Goal: Task Accomplishment & Management: Complete application form

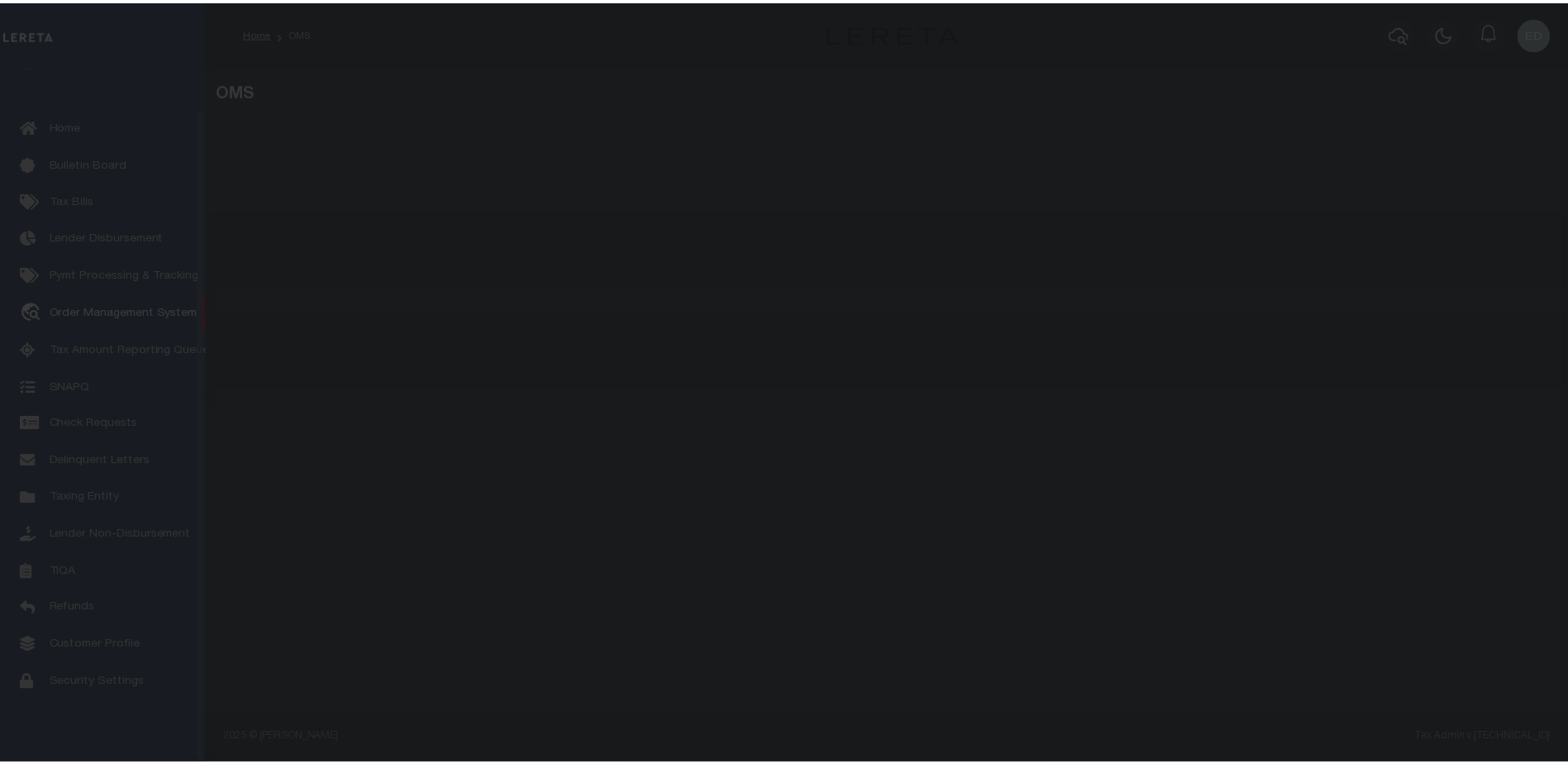
scroll to position [41, 0]
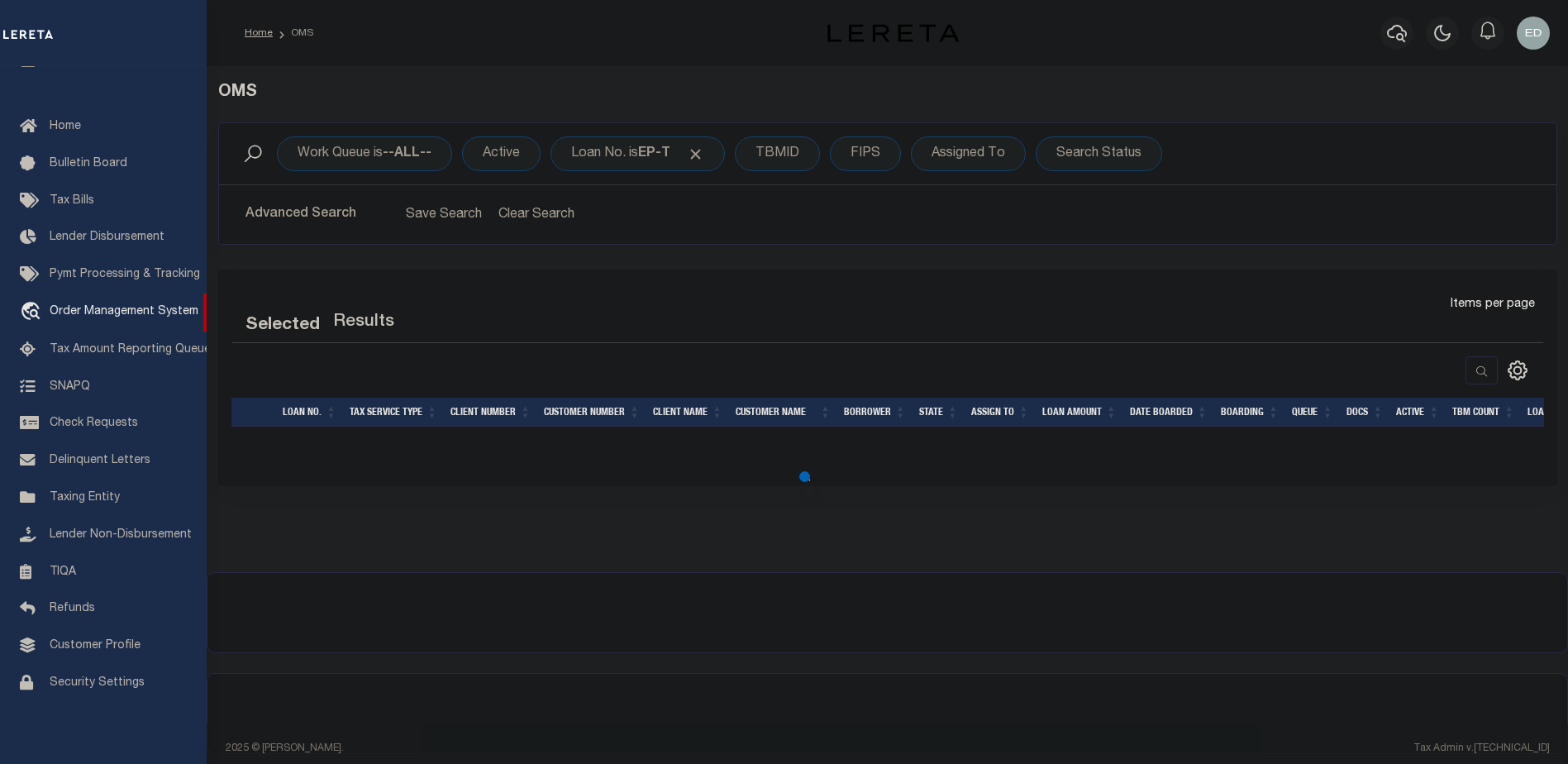
select select "200"
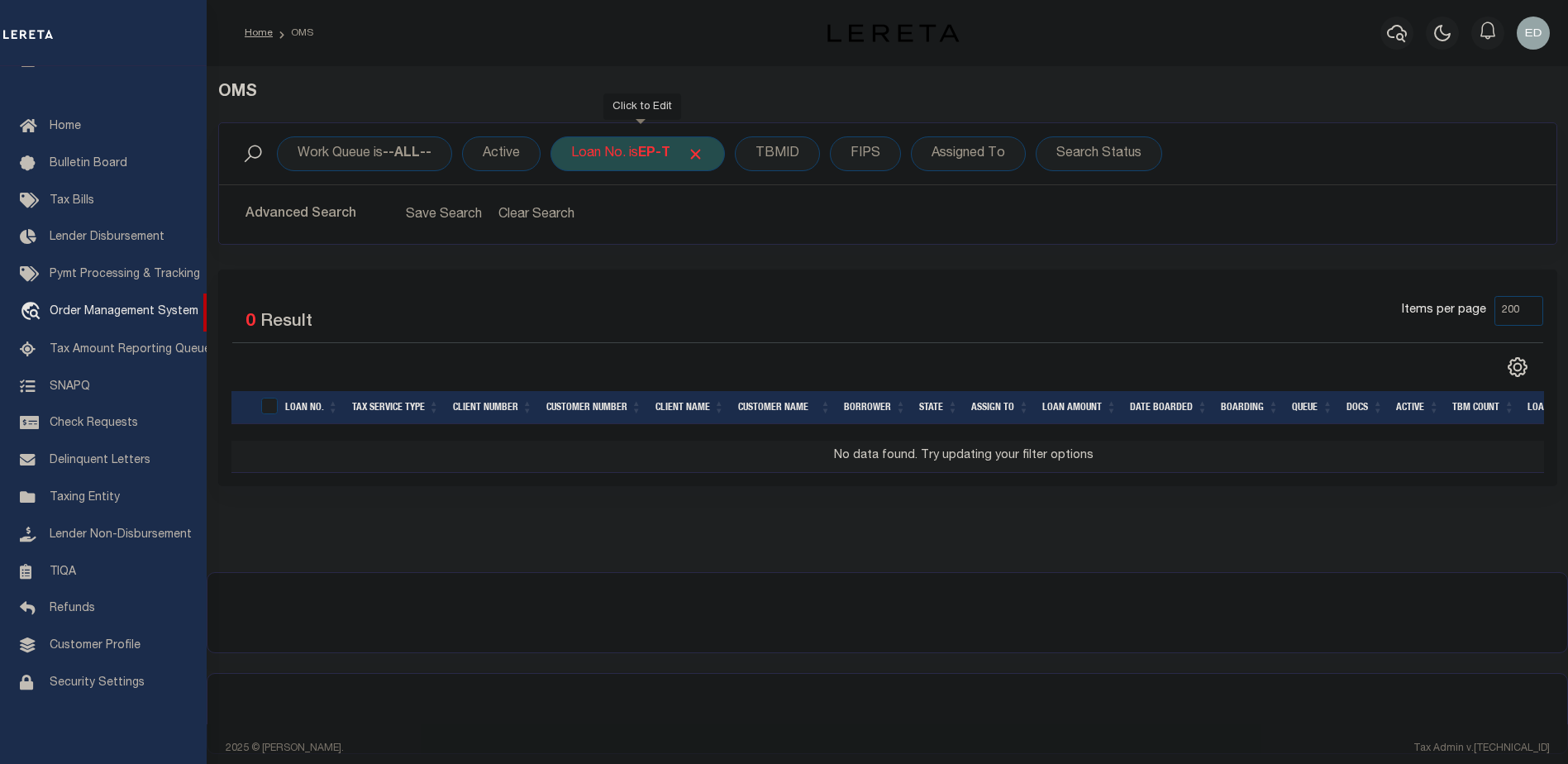
click at [647, 149] on b "EP-T" at bounding box center [654, 154] width 33 height 13
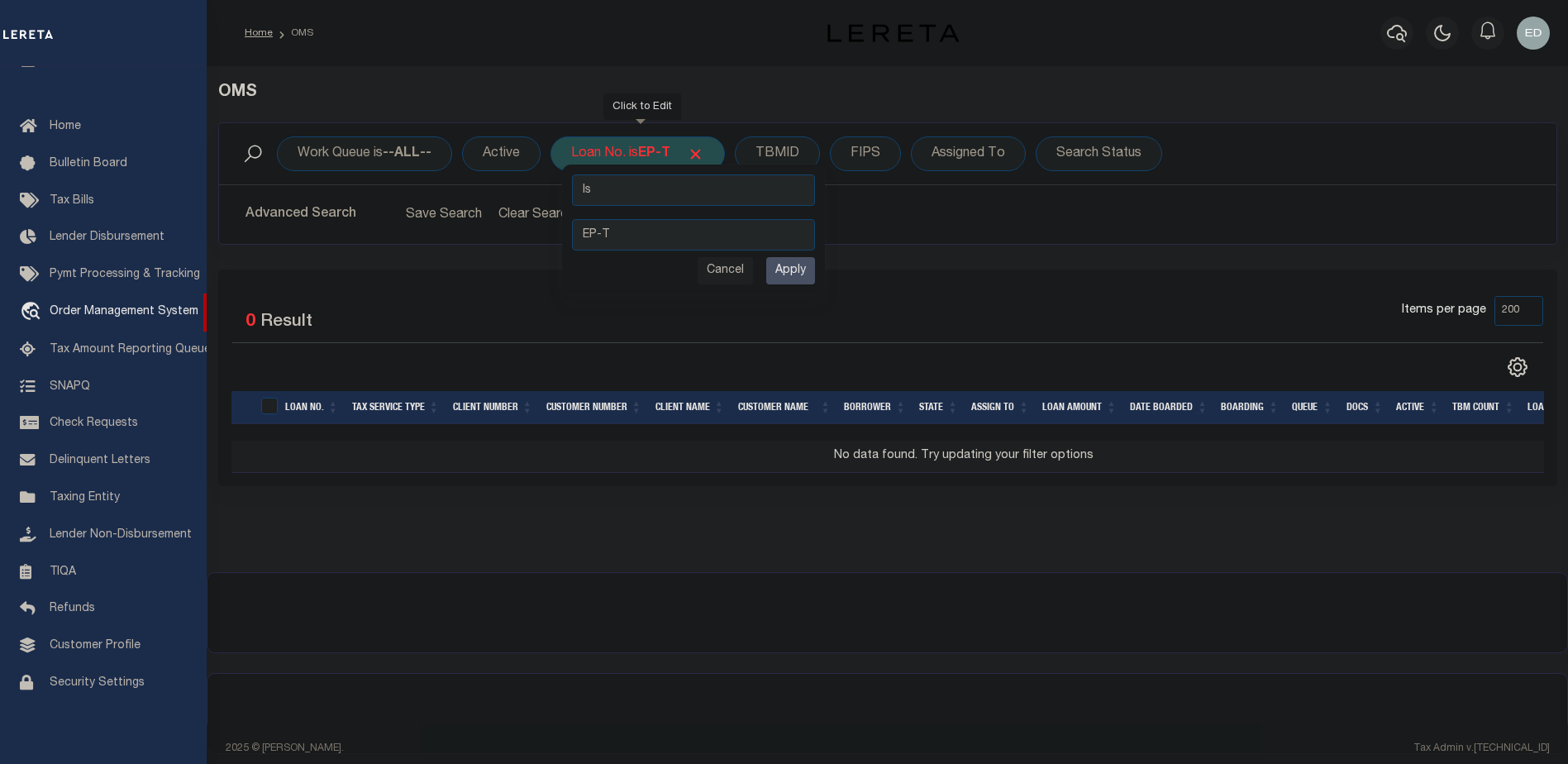
click at [775, 199] on select "Is Contains" at bounding box center [693, 190] width 243 height 32
select select "c"
click at [574, 175] on select "Is Contains" at bounding box center [693, 190] width 243 height 32
click at [797, 271] on input "Apply" at bounding box center [791, 271] width 49 height 27
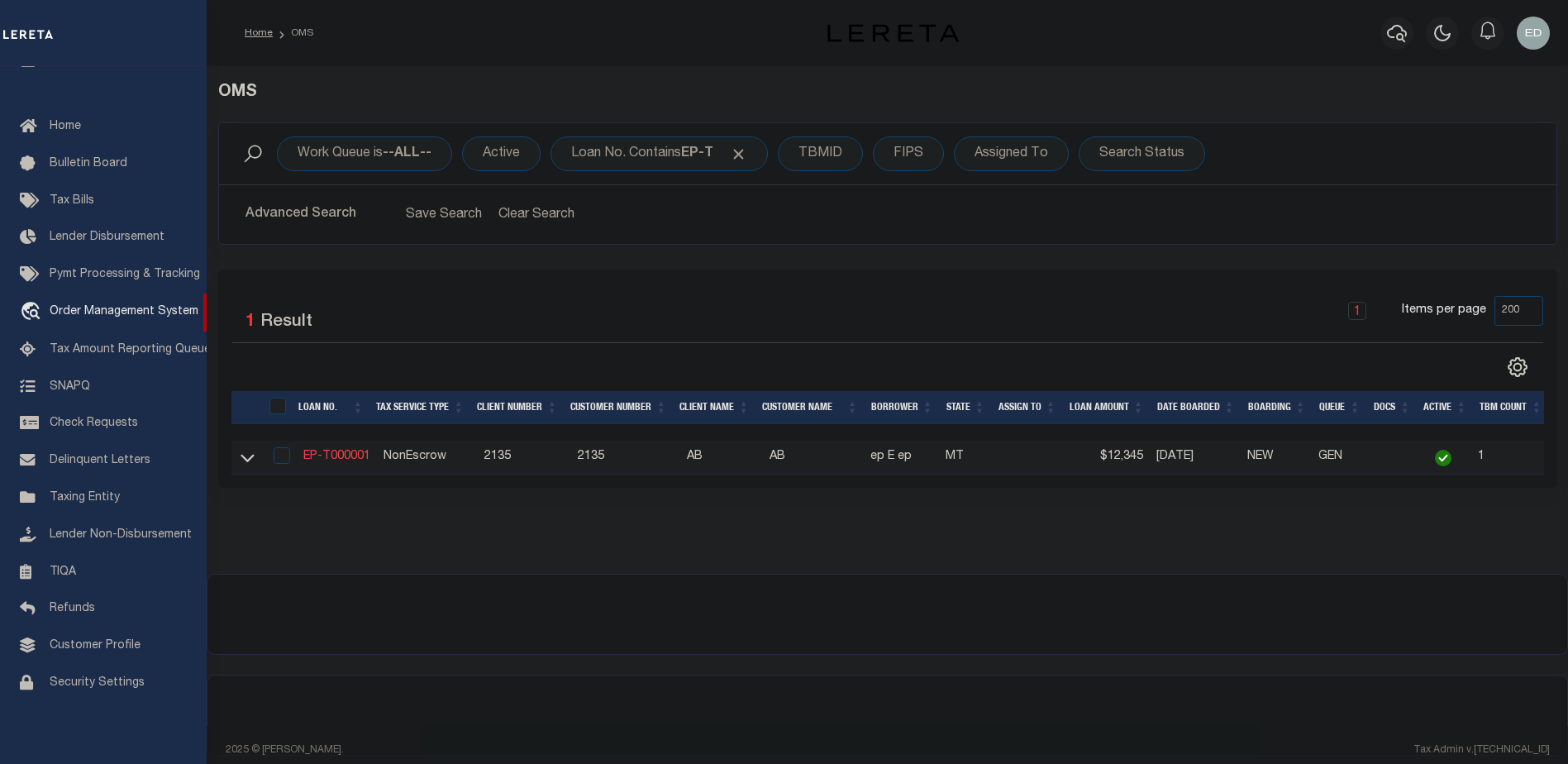
click at [330, 459] on link "EP-T000001" at bounding box center [337, 457] width 67 height 12
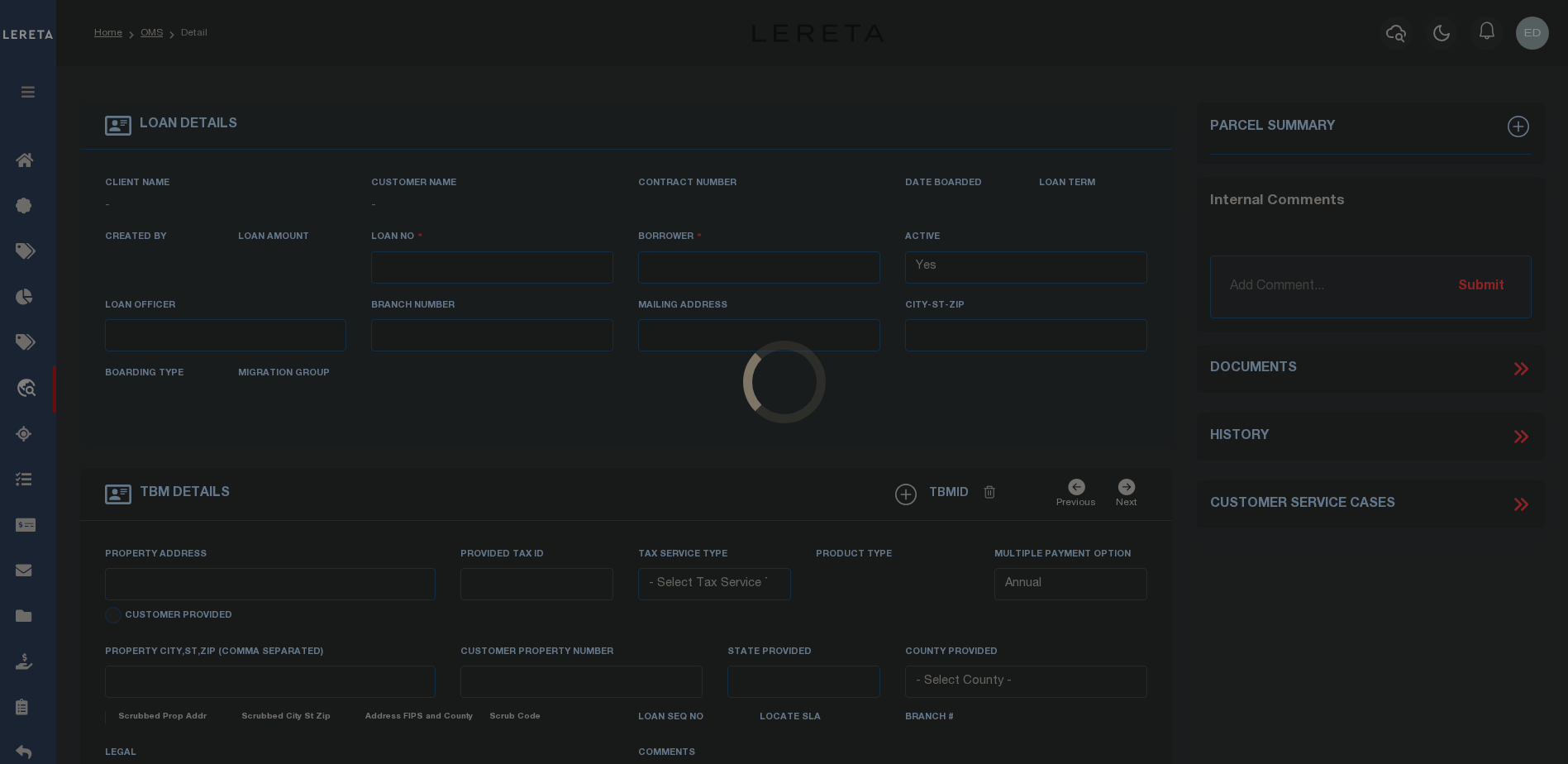
type input "EP-T000001"
type input "ep E ep"
select select
type input "[STREET_ADDRESS]"
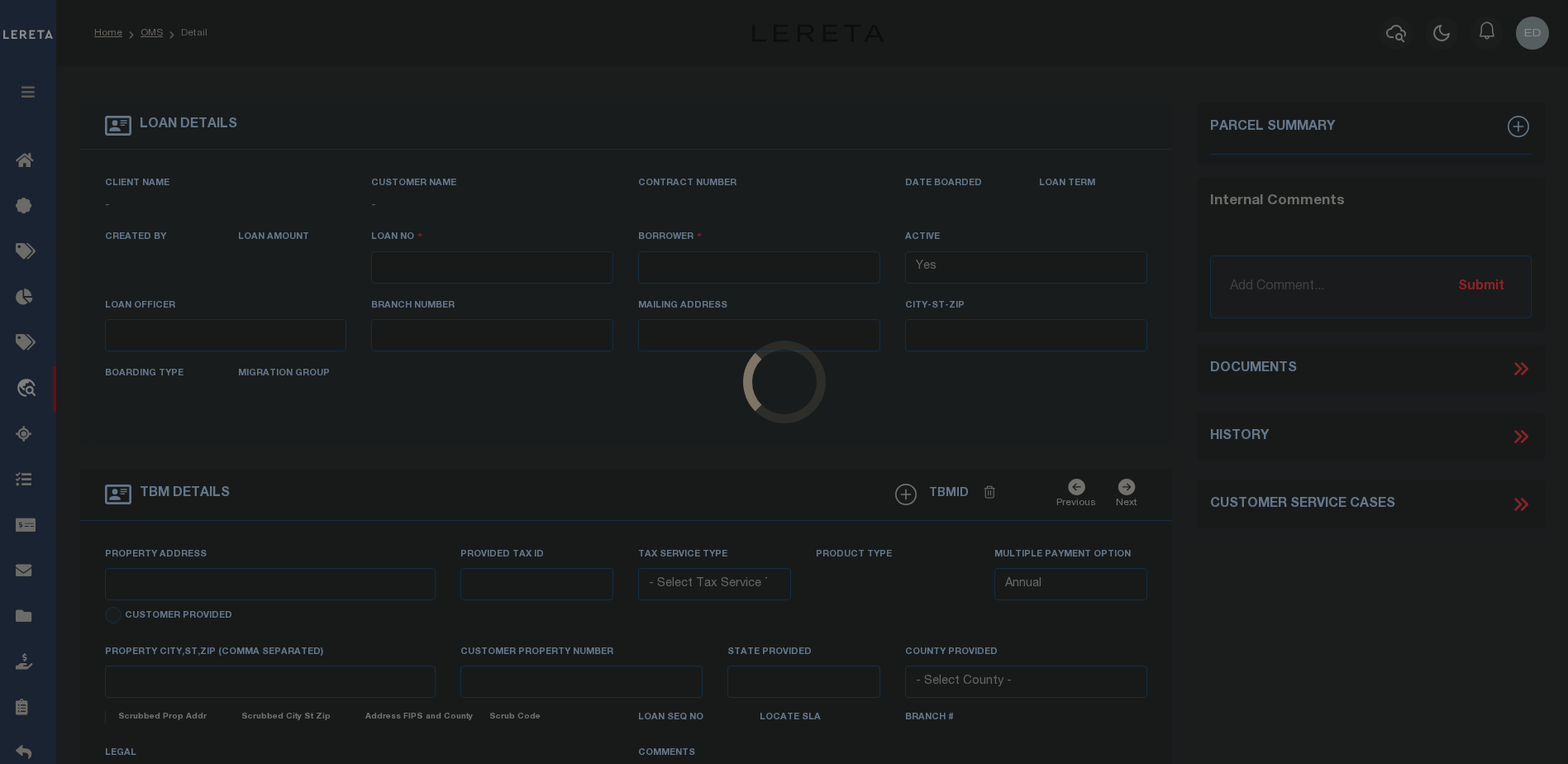
type input "[GEOGRAPHIC_DATA] NC 27405-7605"
type input "[DATE]"
select select "10"
select select "NonEscrow"
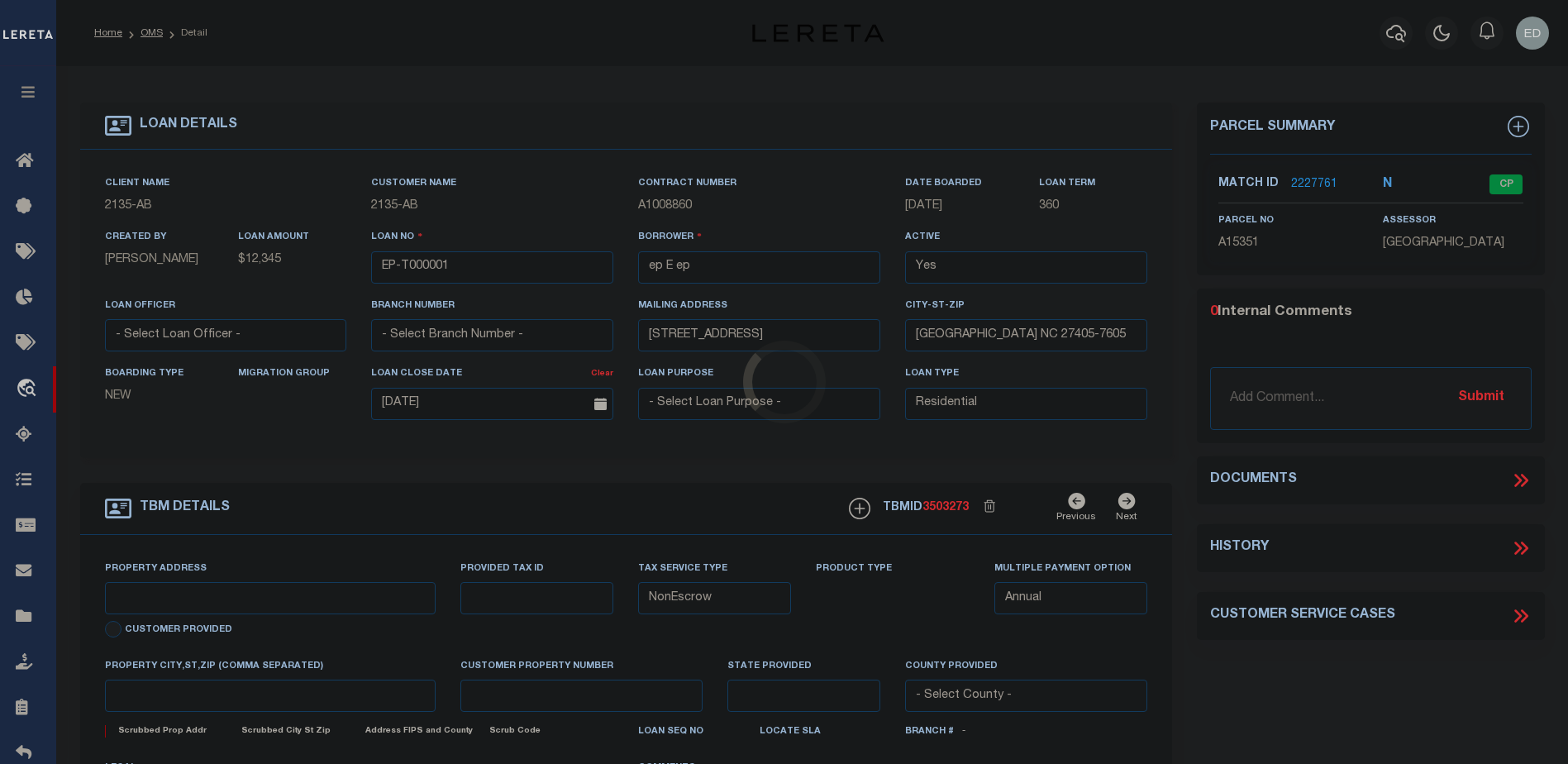
type input "[STREET_ADDRESS]"
select select
type input "BILLINGS MT 59101-1731"
type input "MT"
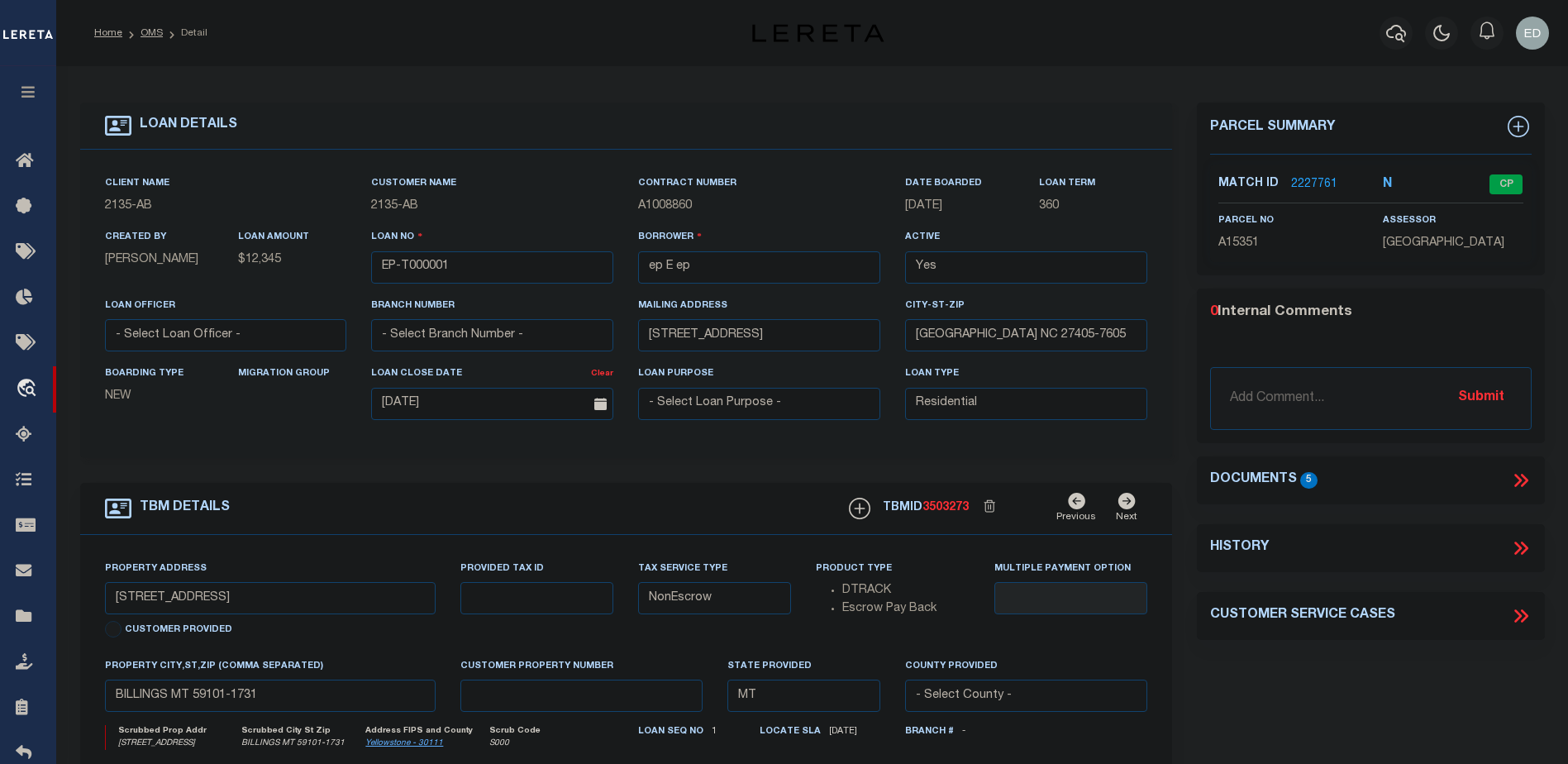
click at [1173, 465] on div "LOAN DETAILS Client Name -" at bounding box center [627, 555] width 1118 height 904
click at [1184, 443] on div "LOAN DETAILS Client Name -" at bounding box center [627, 555] width 1118 height 904
drag, startPoint x: 1181, startPoint y: 465, endPoint x: 1181, endPoint y: 449, distance: 16.0
click at [1181, 466] on div "LOAN DETAILS Client Name -" at bounding box center [627, 555] width 1118 height 904
click at [1184, 439] on div "LOAN DETAILS Client Name -" at bounding box center [627, 555] width 1118 height 904
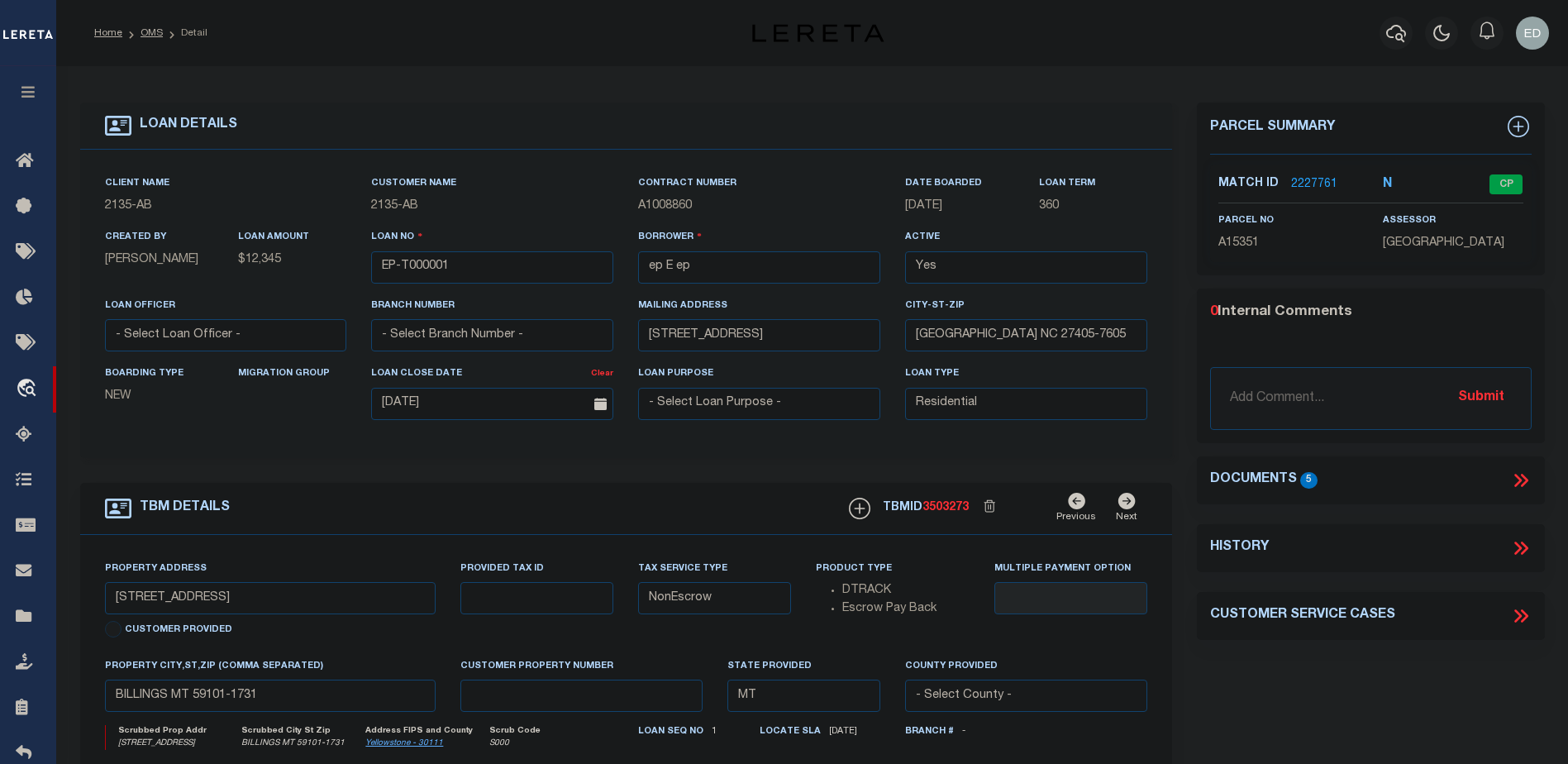
click at [1520, 491] on icon at bounding box center [1521, 480] width 21 height 21
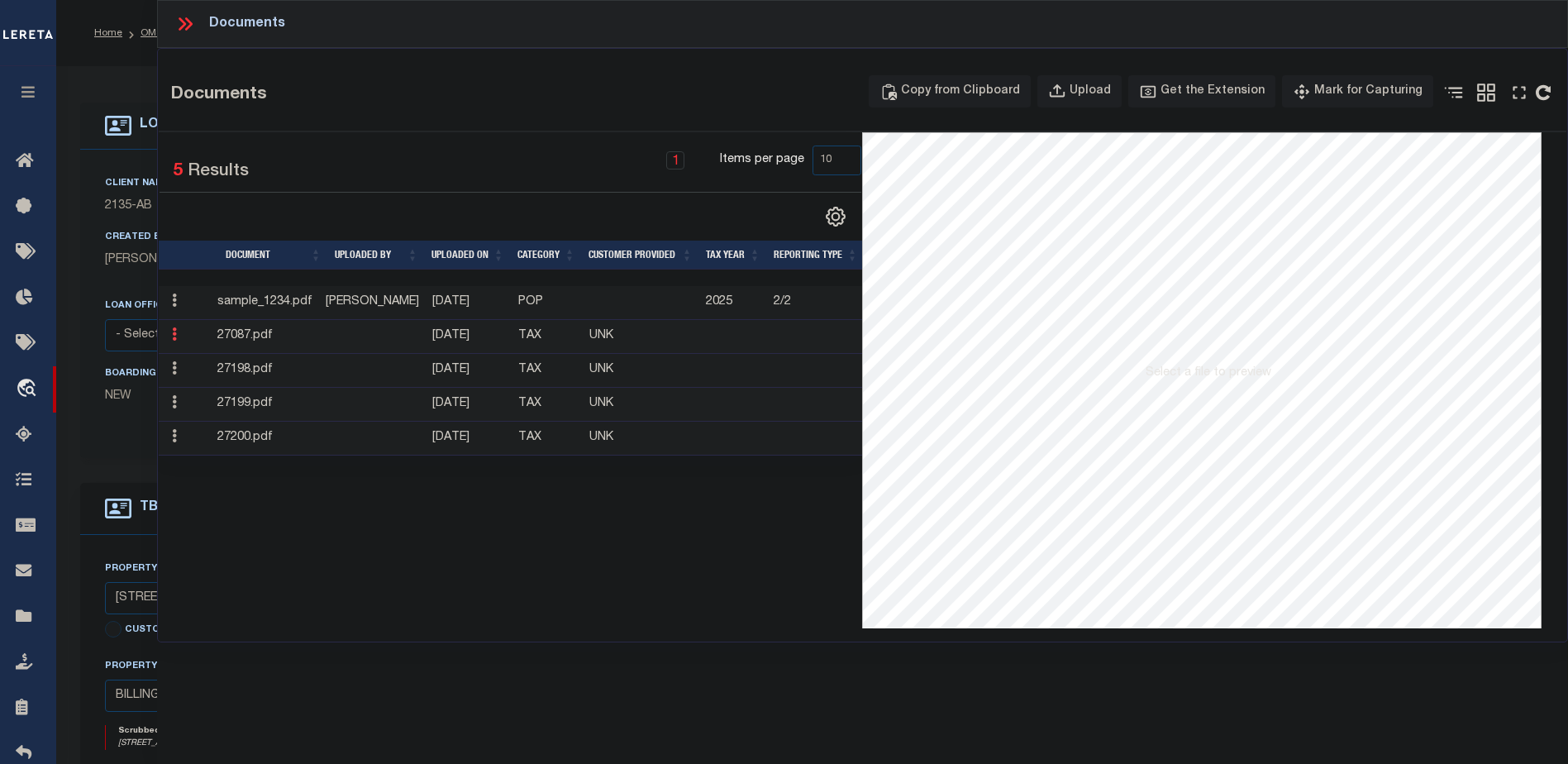
click at [174, 335] on icon at bounding box center [174, 334] width 5 height 13
click at [182, 27] on icon at bounding box center [182, 24] width 8 height 13
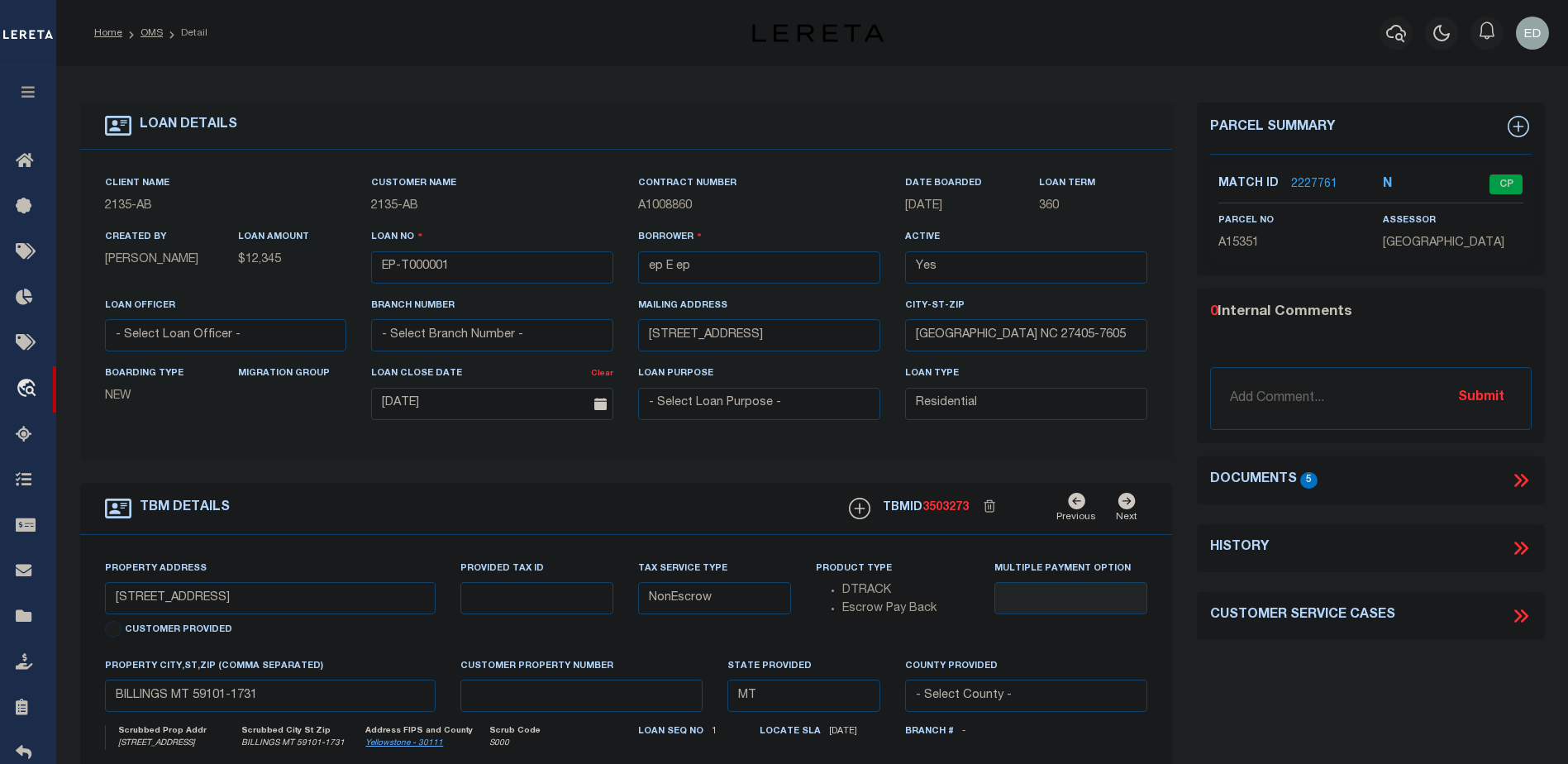
click at [1176, 443] on div "LOAN DETAILS Client Name -" at bounding box center [627, 555] width 1118 height 904
drag, startPoint x: 1189, startPoint y: 489, endPoint x: 1186, endPoint y: 473, distance: 16.3
click at [1188, 486] on div "Parcel Summary Match ID 2227761 N parcel no A15351 assessor 0 5" at bounding box center [1371, 555] width 373 height 904
click at [1185, 468] on div "Parcel Summary Match ID 2227761 N parcel no A15351 assessor 0 5" at bounding box center [1371, 555] width 373 height 904
drag, startPoint x: 1185, startPoint y: 497, endPoint x: 1183, endPoint y: 467, distance: 30.1
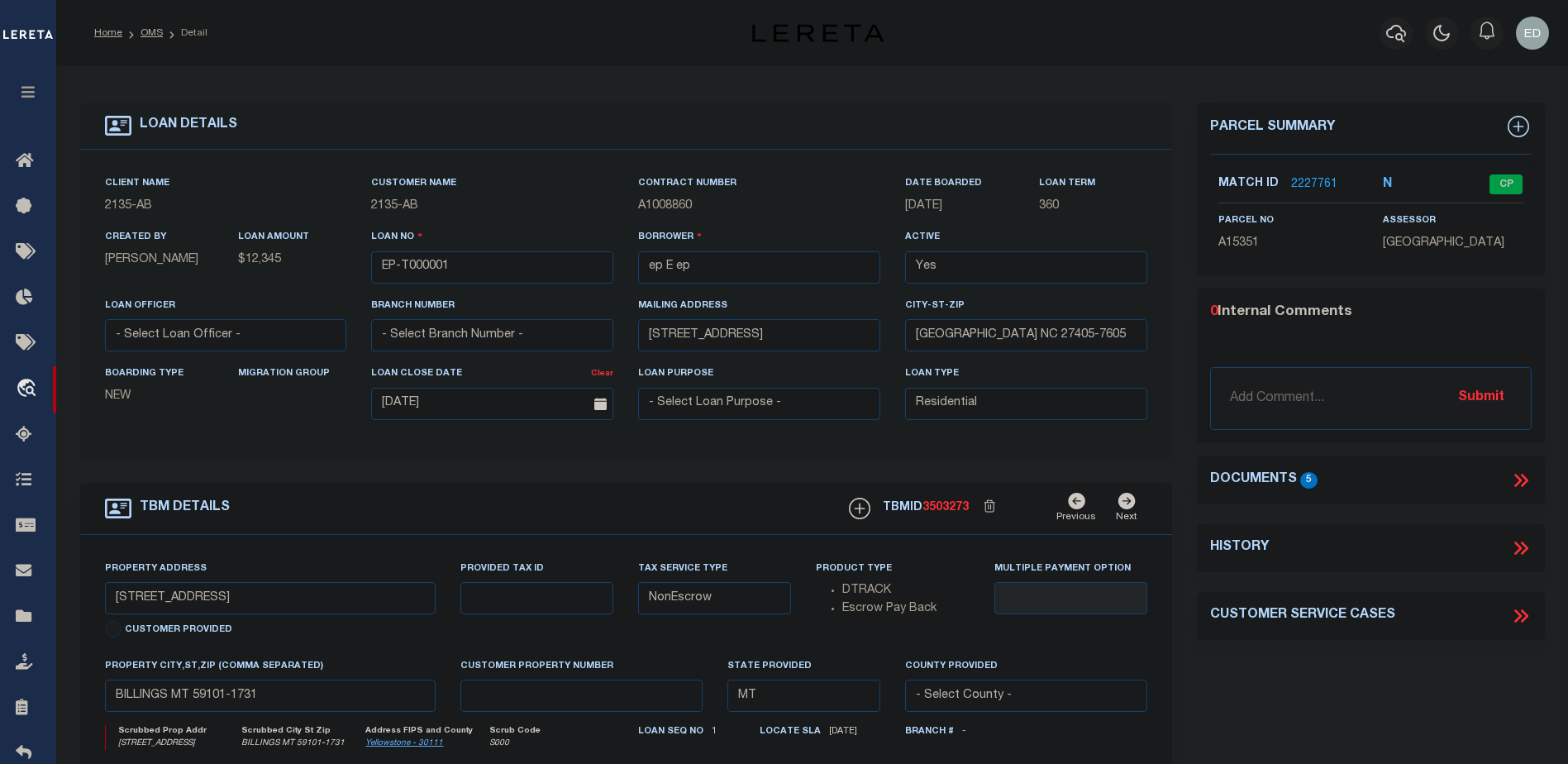
click at [1184, 487] on div "LOAN DETAILS Client Name 2135 - AB Customer Name 2135 -" at bounding box center [813, 544] width 1490 height 923
click at [1183, 467] on div "LOAN DETAILS Client Name -" at bounding box center [627, 555] width 1118 height 904
click at [1183, 487] on div "TBM DETAILS TBMID 3503273" at bounding box center [627, 712] width 1118 height 459
click at [1183, 475] on div "LOAN DETAILS Client Name -" at bounding box center [627, 555] width 1118 height 904
click at [1183, 474] on div "LOAN DETAILS Client Name -" at bounding box center [627, 555] width 1118 height 904
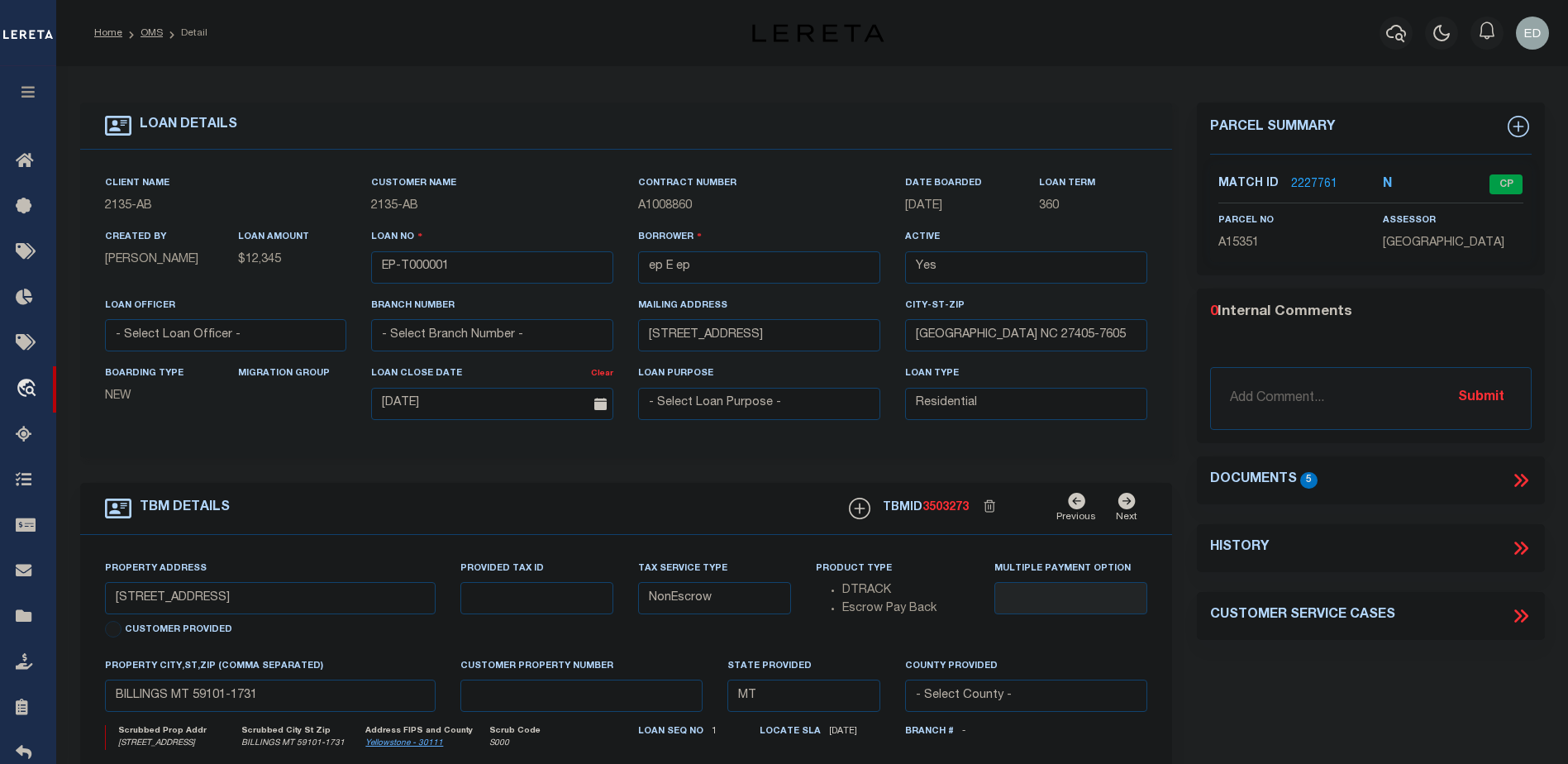
click at [1183, 474] on div "LOAN DETAILS Client Name -" at bounding box center [627, 555] width 1118 height 904
